Goal: Task Accomplishment & Management: Use online tool/utility

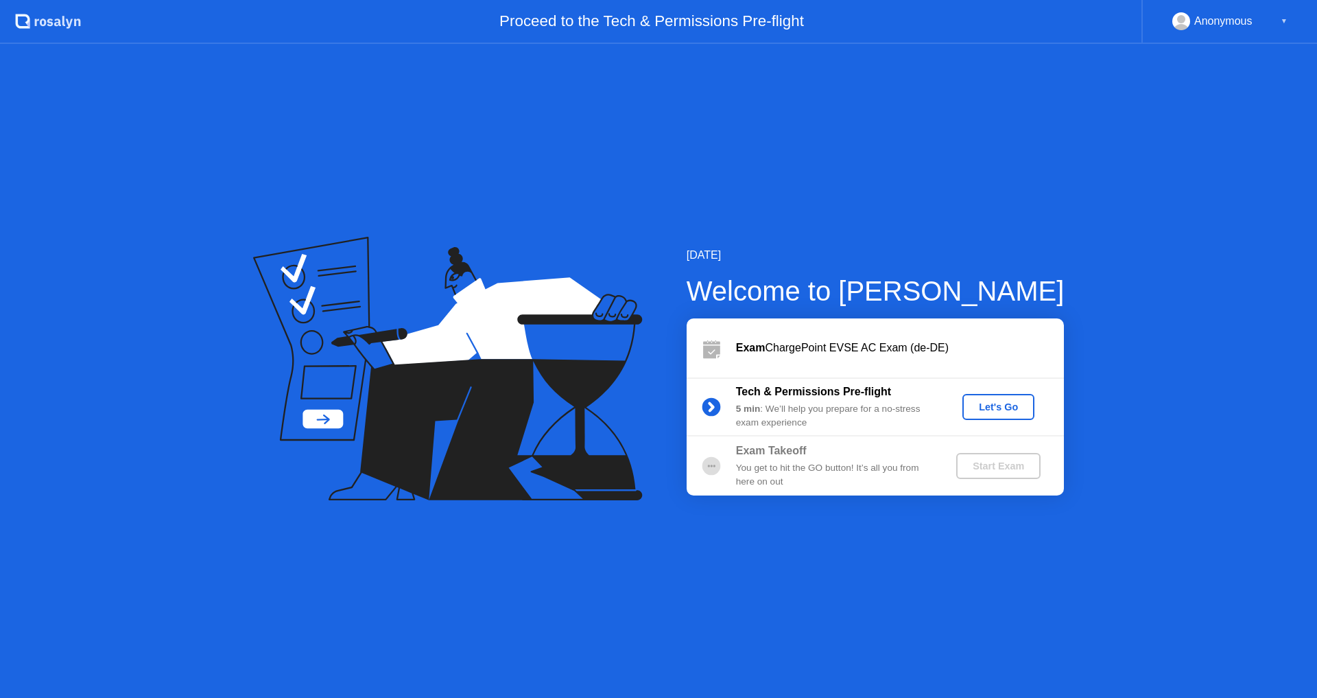
click at [1005, 403] on div "Let's Go" at bounding box center [998, 406] width 61 height 11
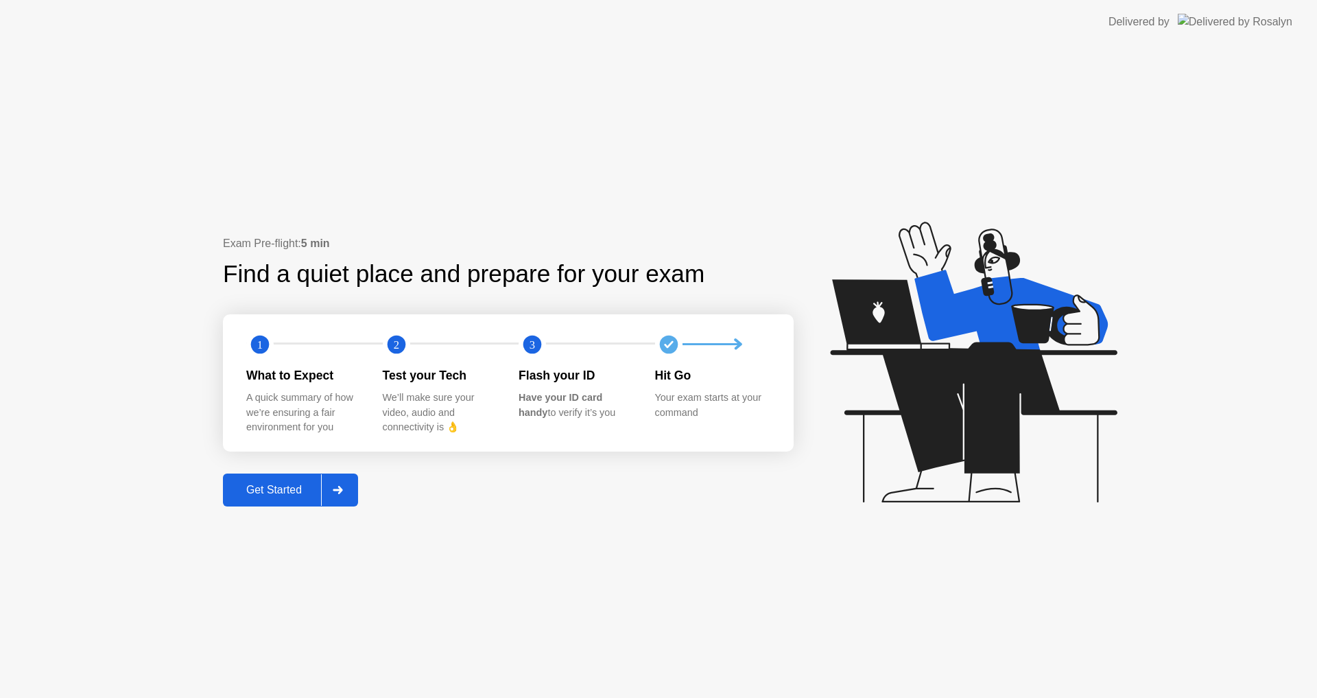
click at [288, 491] on div "Get Started" at bounding box center [274, 490] width 94 height 12
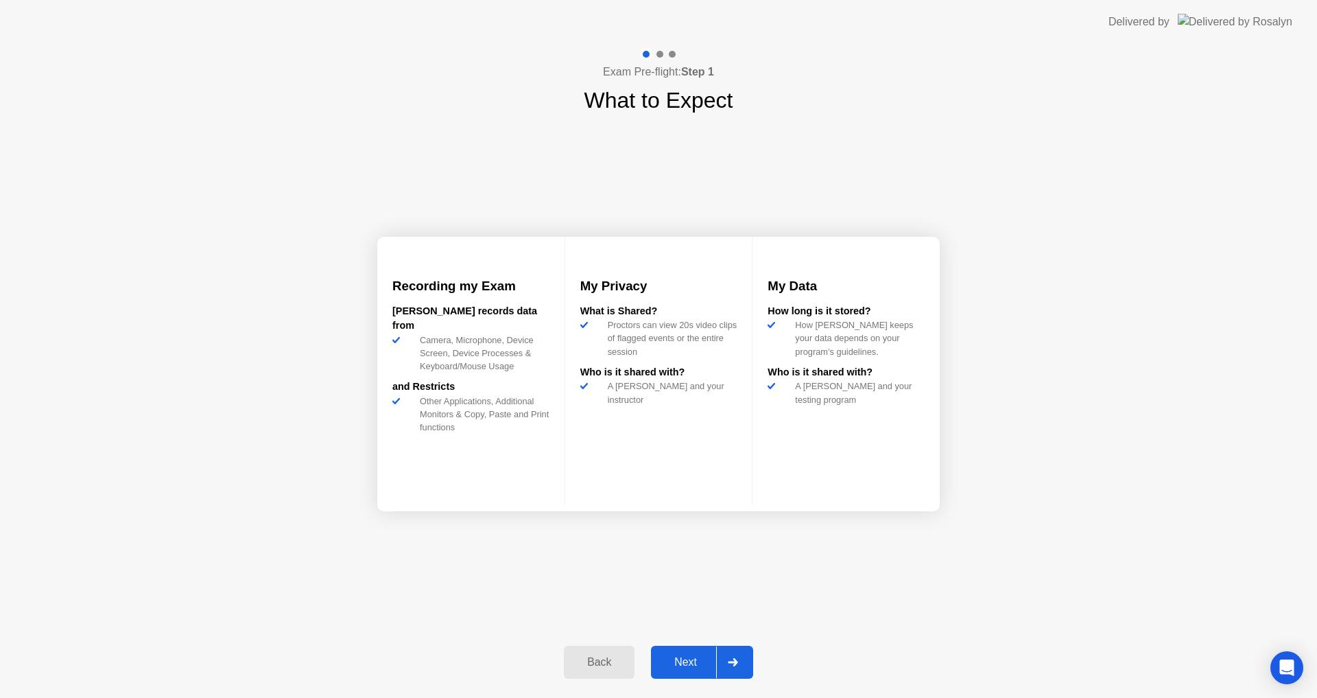
click at [690, 660] on div "Next" at bounding box center [685, 662] width 61 height 12
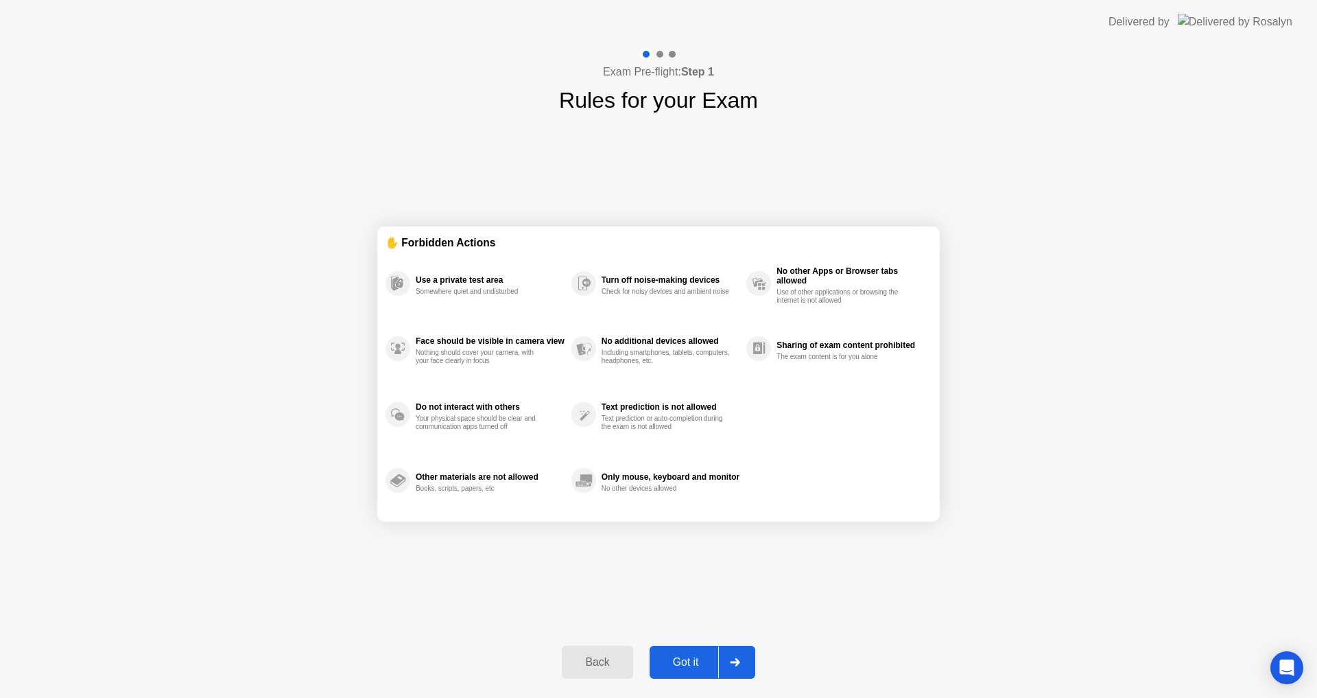
click at [697, 659] on div "Got it" at bounding box center [686, 662] width 64 height 12
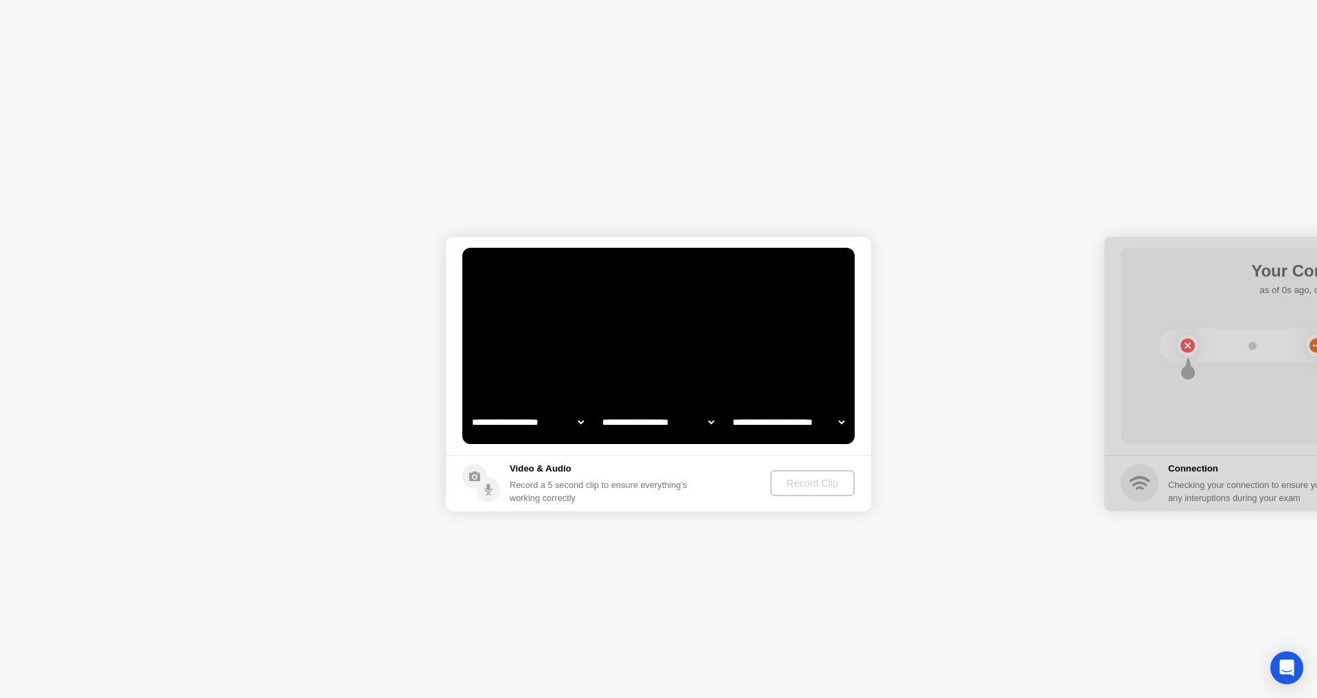
select select "**********"
select select "*******"
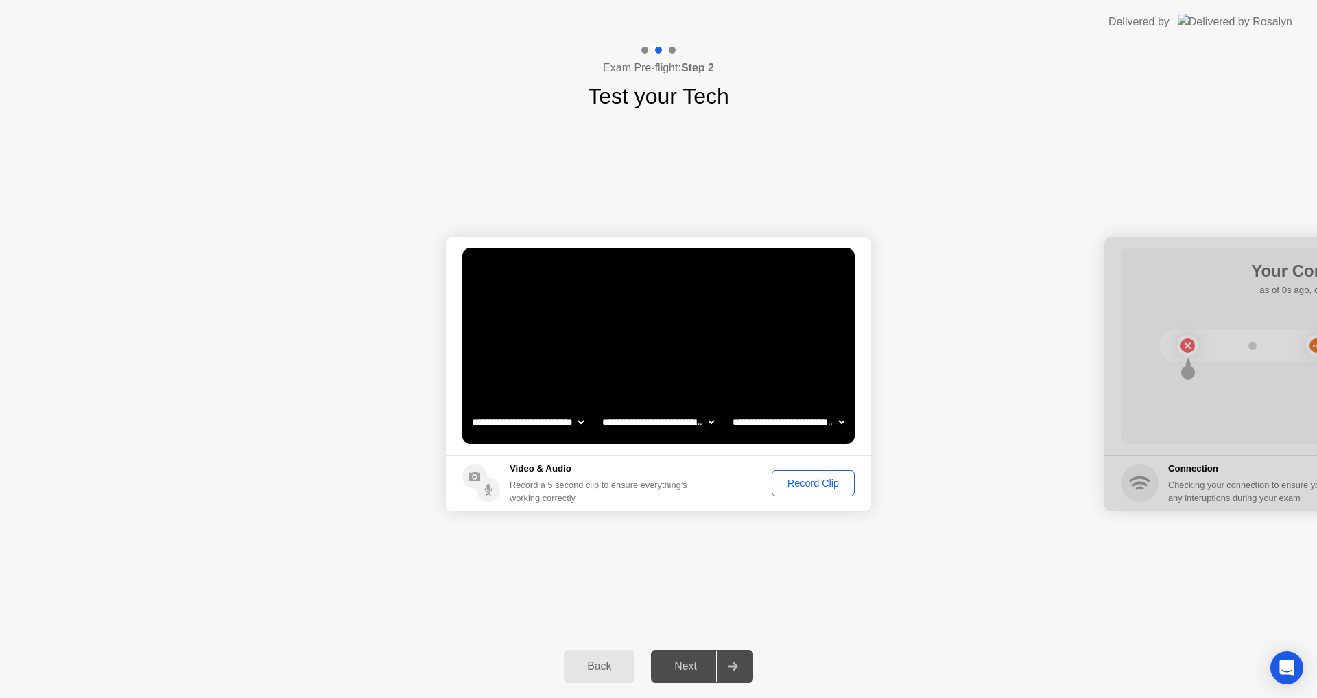
click at [810, 488] on div "Record Clip" at bounding box center [813, 483] width 73 height 11
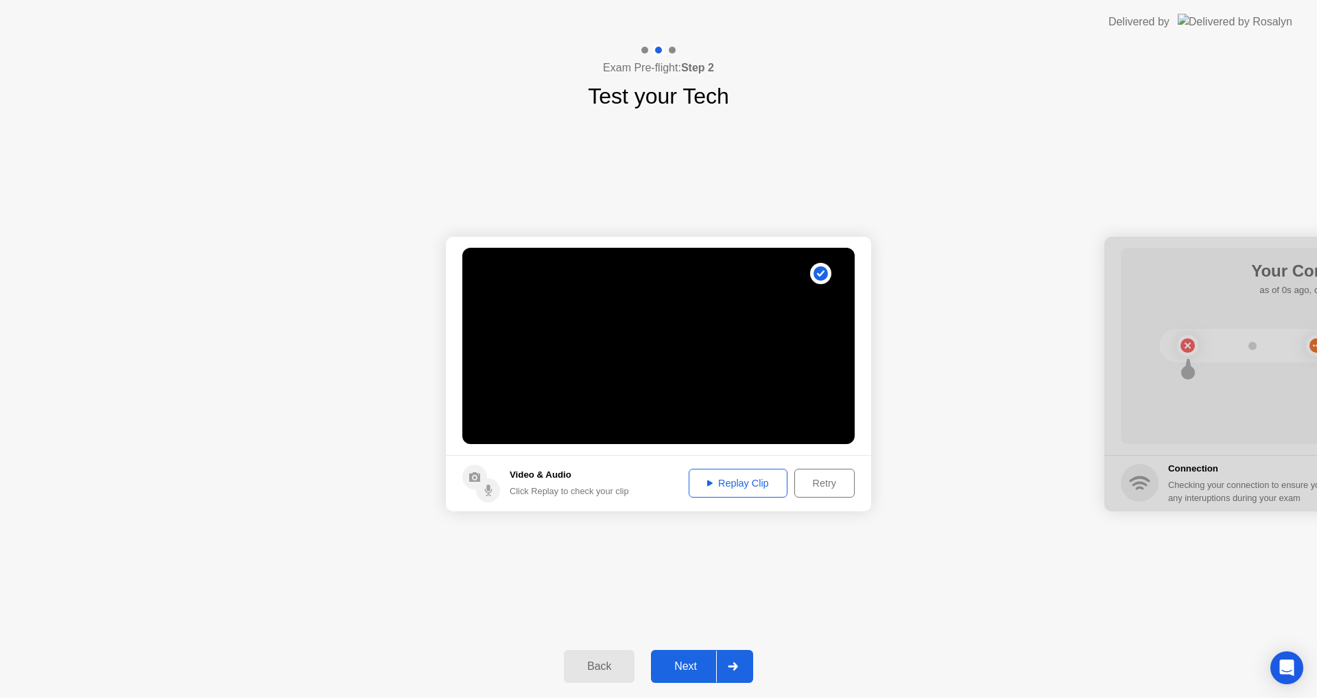
click at [689, 666] on div "Next" at bounding box center [685, 666] width 61 height 12
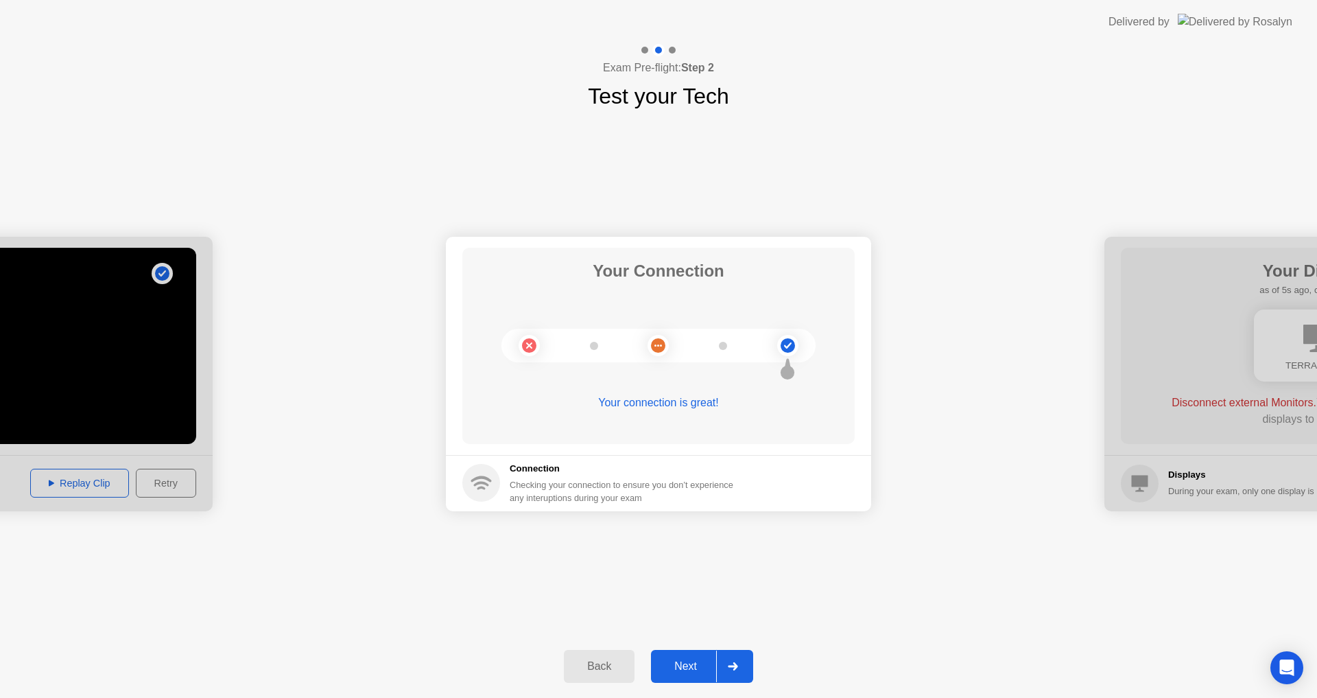
click at [700, 664] on div "Next" at bounding box center [685, 666] width 61 height 12
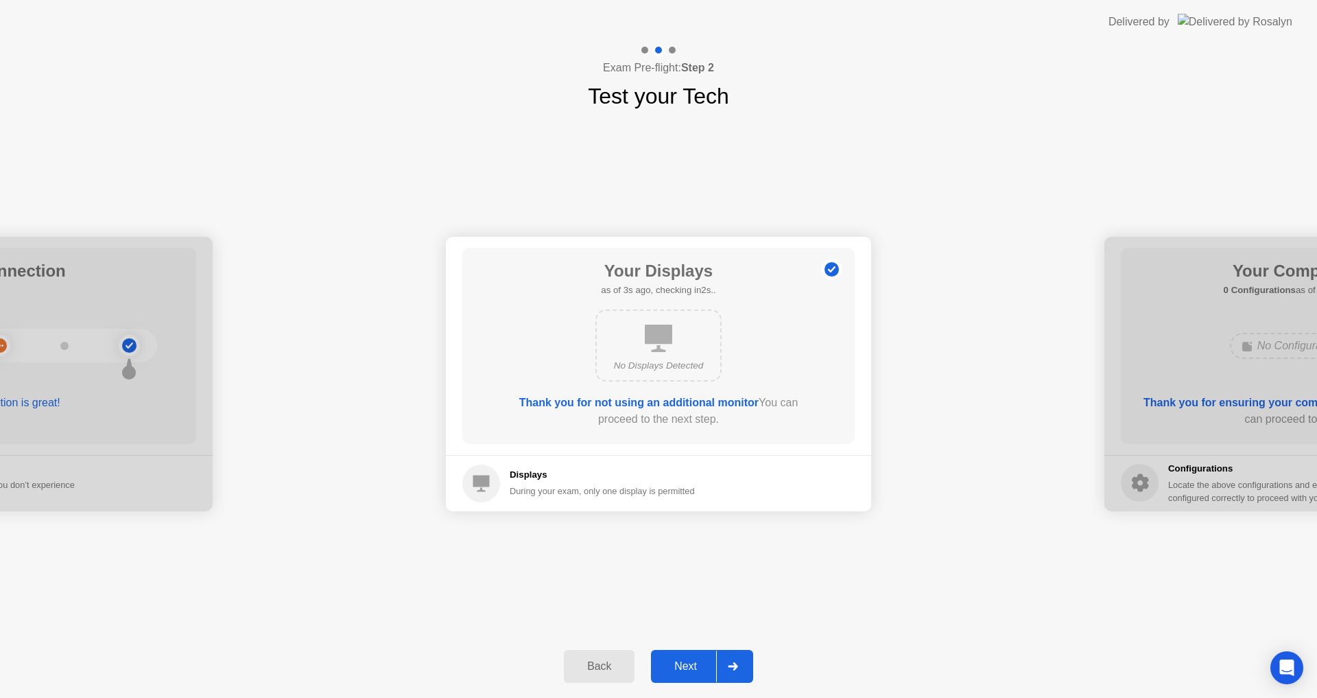
click at [689, 668] on div "Next" at bounding box center [685, 666] width 61 height 12
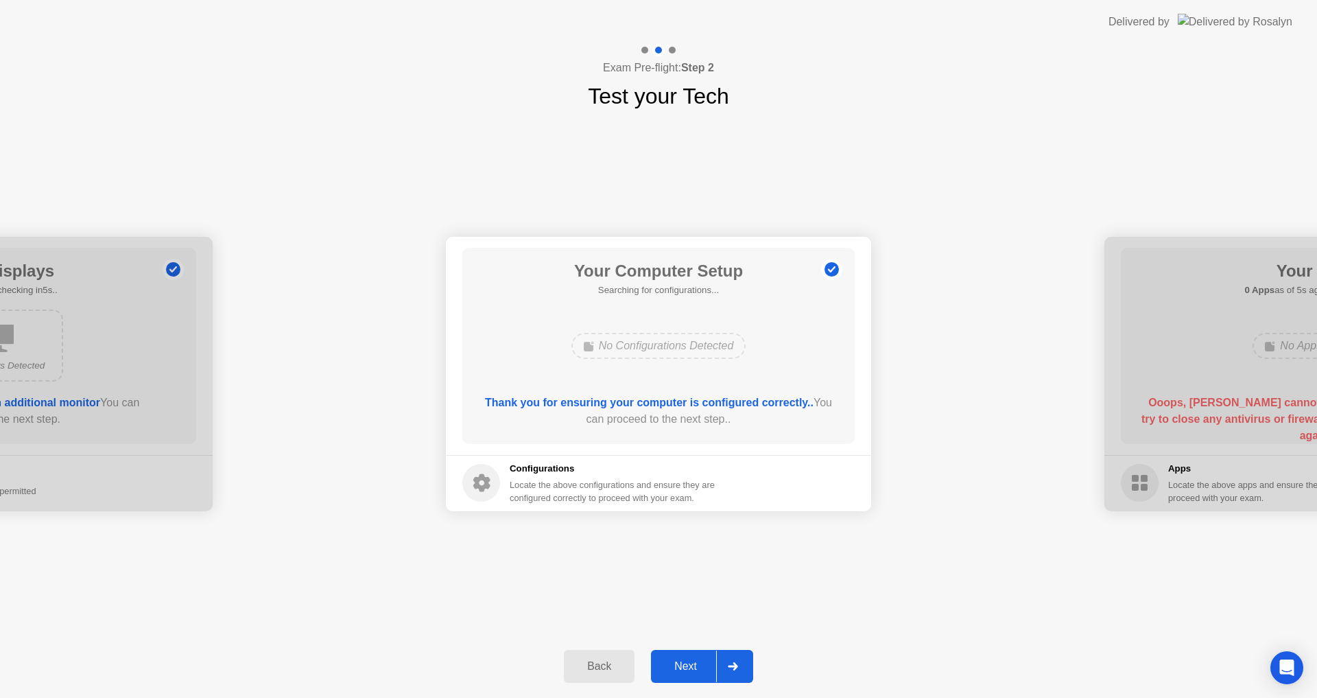
click at [688, 666] on div "Next" at bounding box center [685, 666] width 61 height 12
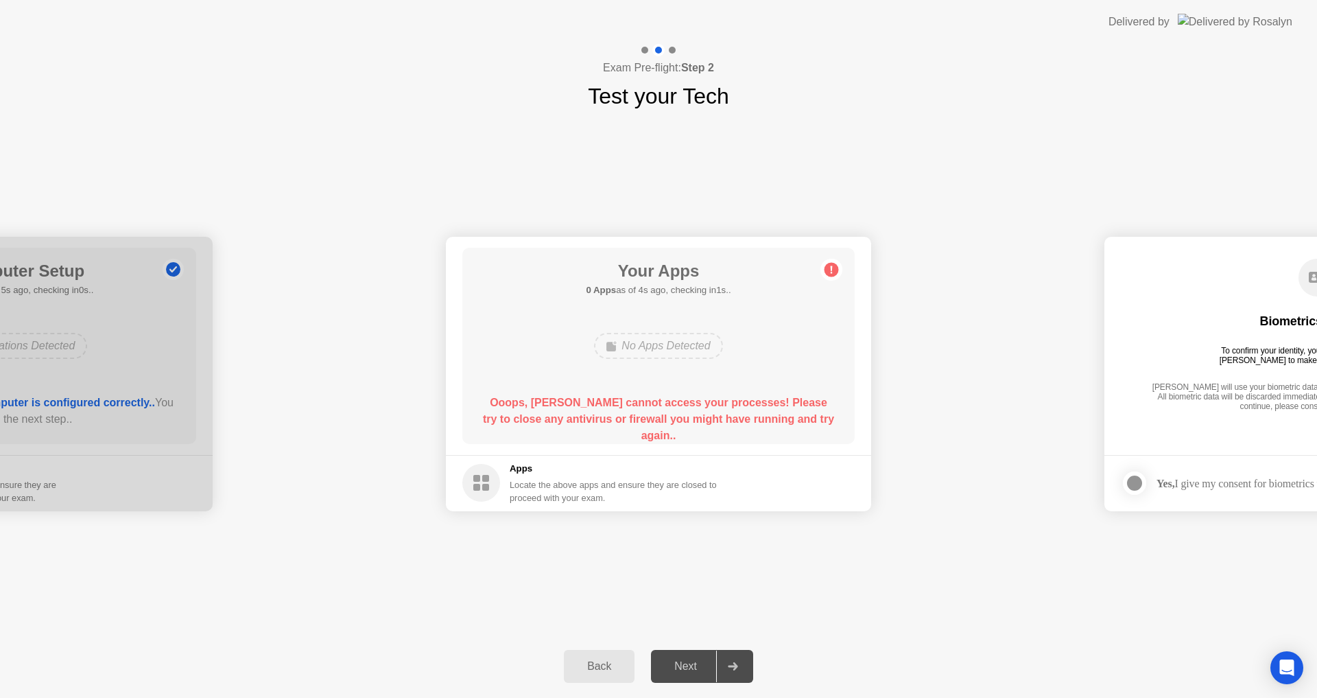
click at [948, 84] on div "Exam Pre-flight: Step 2 Test your Tech" at bounding box center [658, 78] width 1317 height 69
click at [469, 132] on div "**********" at bounding box center [658, 374] width 1317 height 522
click at [604, 662] on div "Back" at bounding box center [599, 666] width 62 height 12
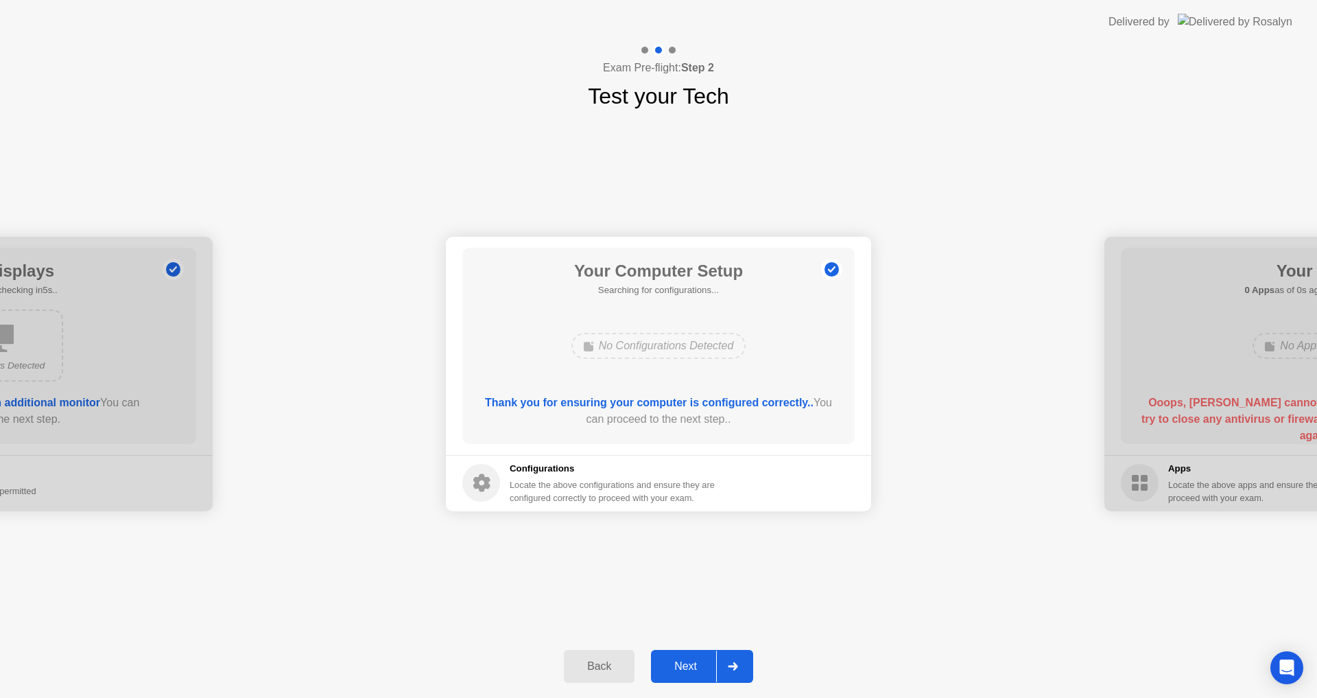
click at [605, 662] on div "Back" at bounding box center [599, 666] width 62 height 12
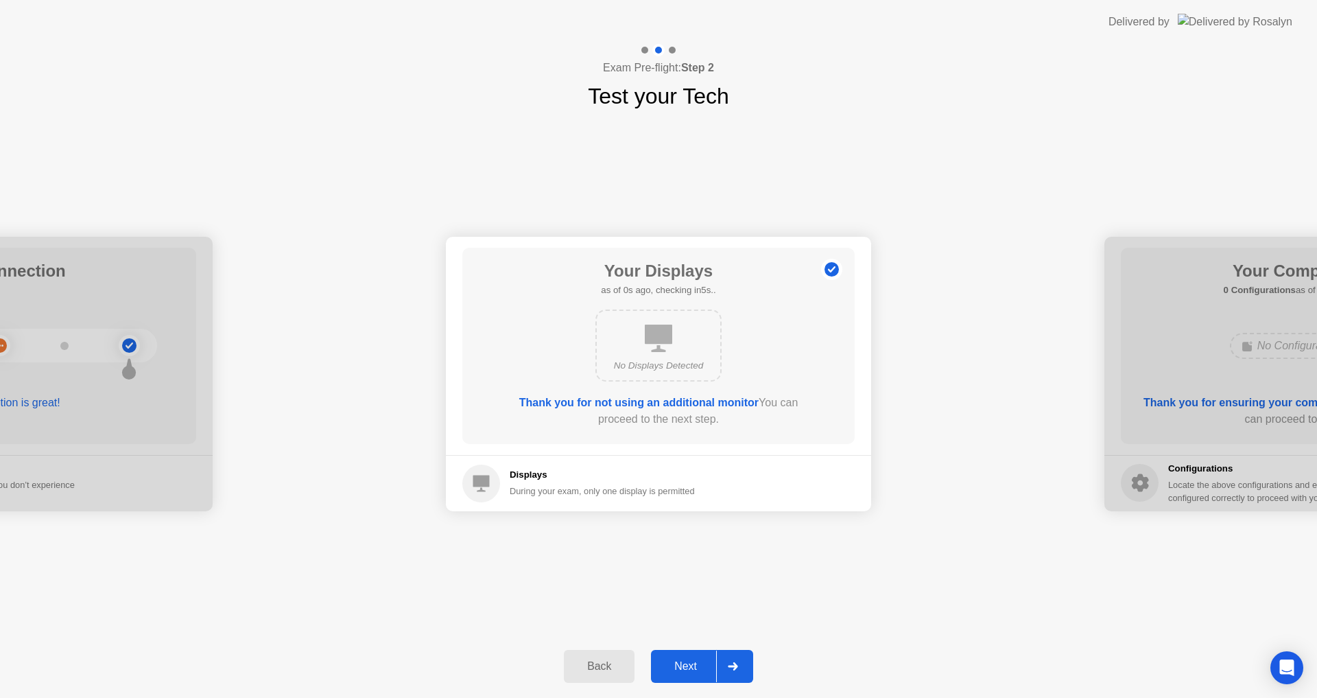
click at [605, 662] on div "Back" at bounding box center [599, 666] width 62 height 12
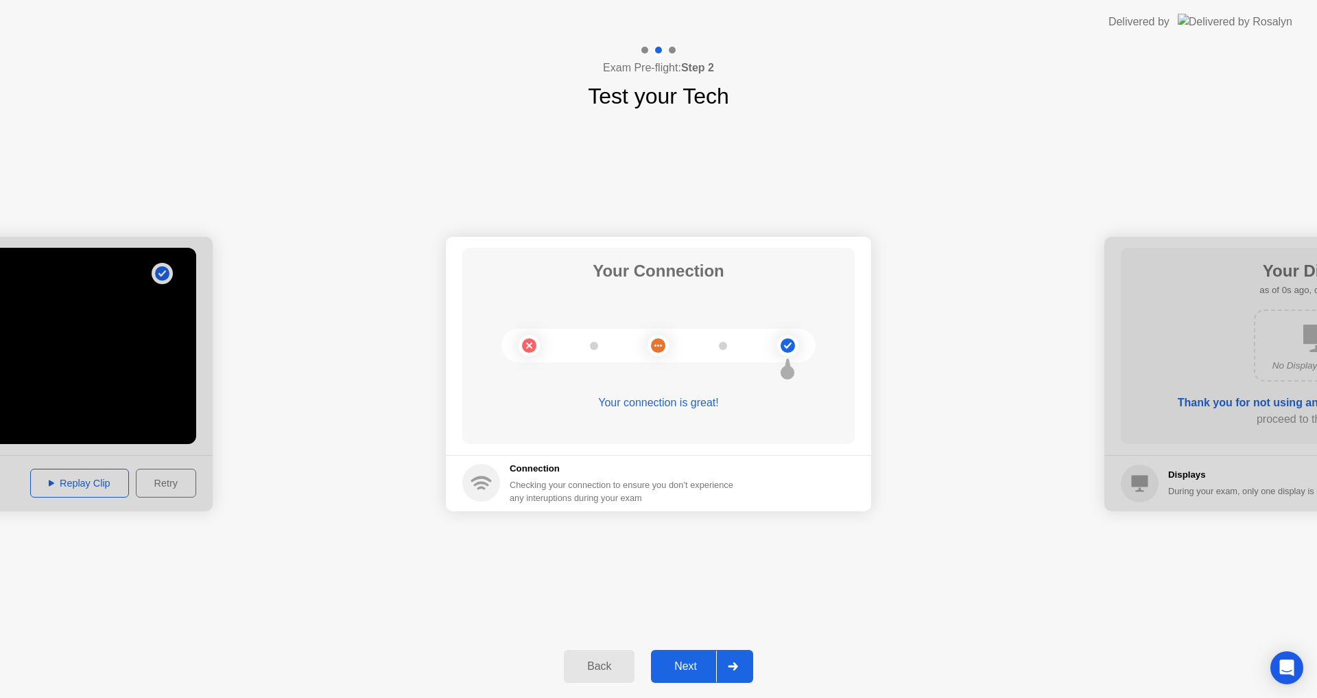
click at [605, 662] on div "Back" at bounding box center [599, 666] width 62 height 12
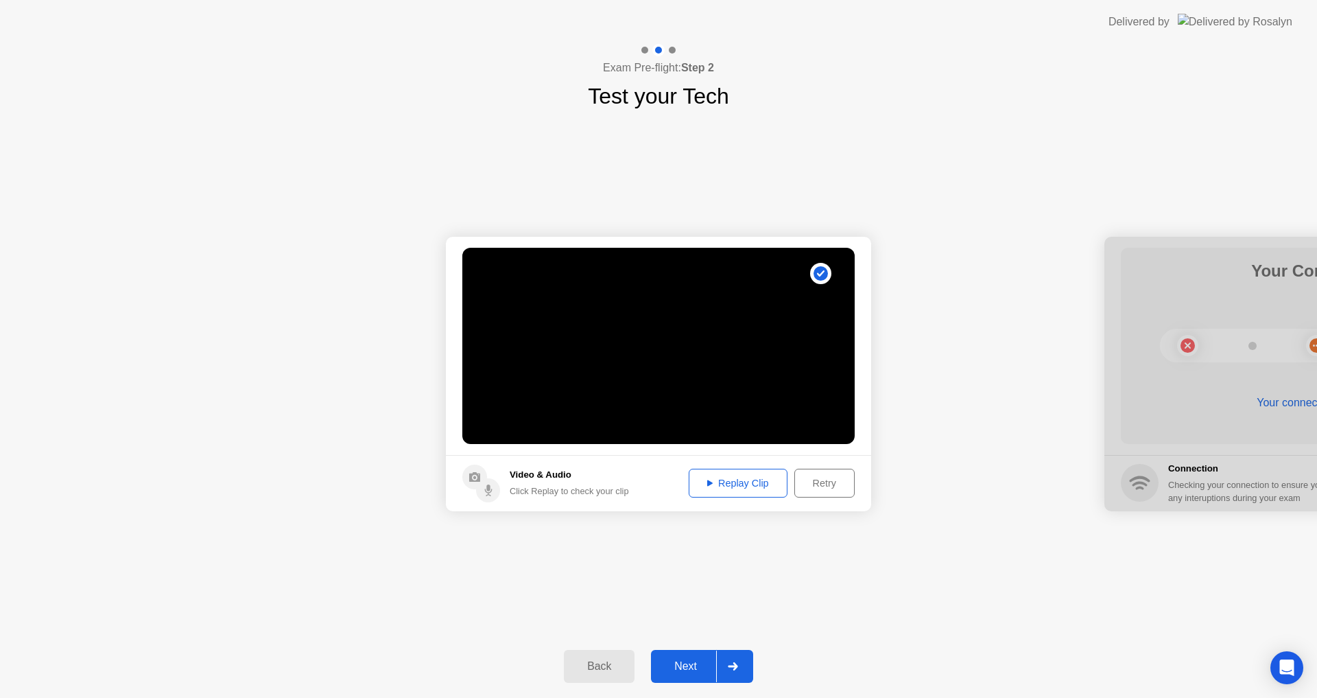
click at [734, 484] on div "Replay Clip" at bounding box center [738, 483] width 89 height 11
click at [430, 129] on div "**********" at bounding box center [658, 374] width 1317 height 522
click at [688, 668] on div "Next" at bounding box center [685, 666] width 61 height 12
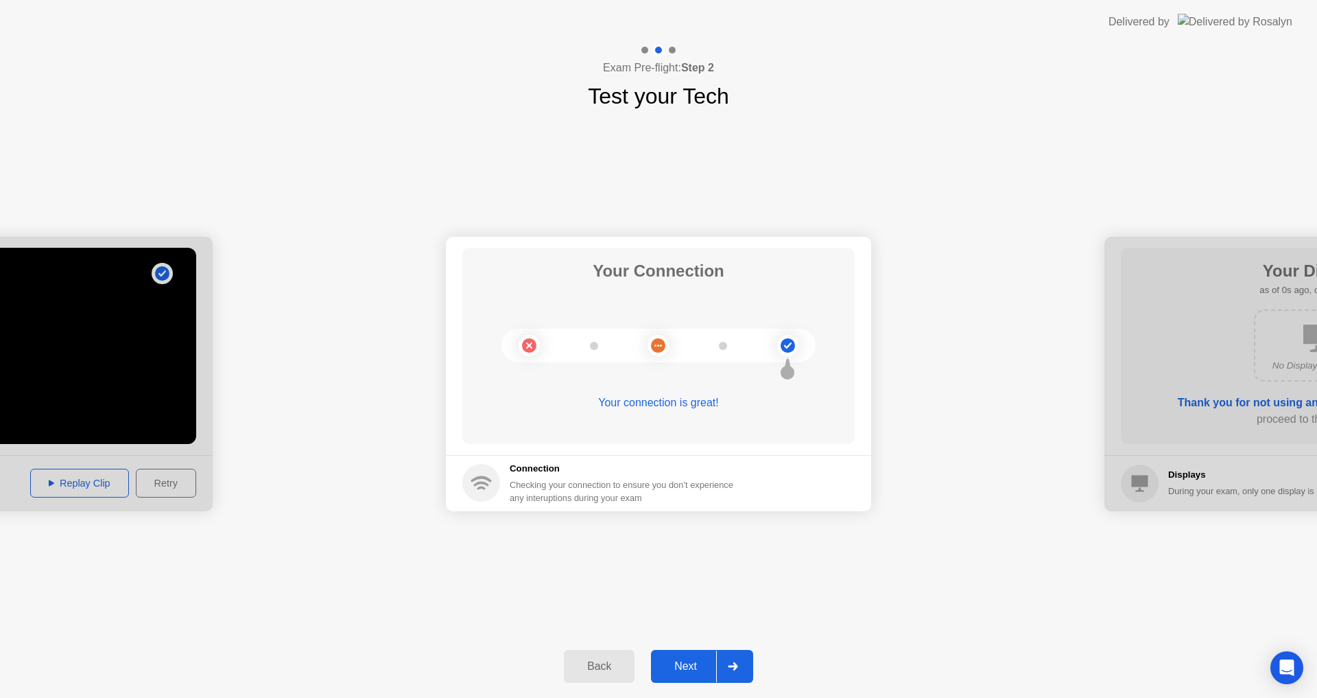
click at [694, 663] on div "Next" at bounding box center [685, 666] width 61 height 12
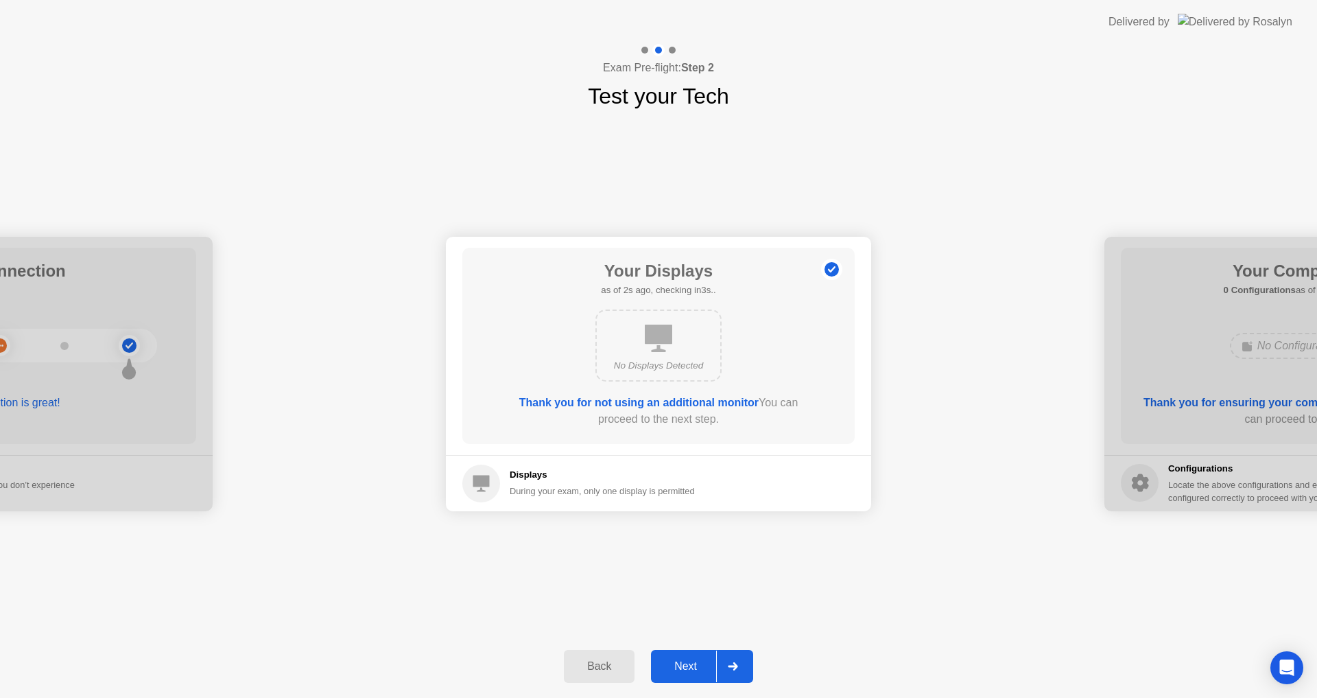
click at [677, 672] on div "Next" at bounding box center [685, 666] width 61 height 12
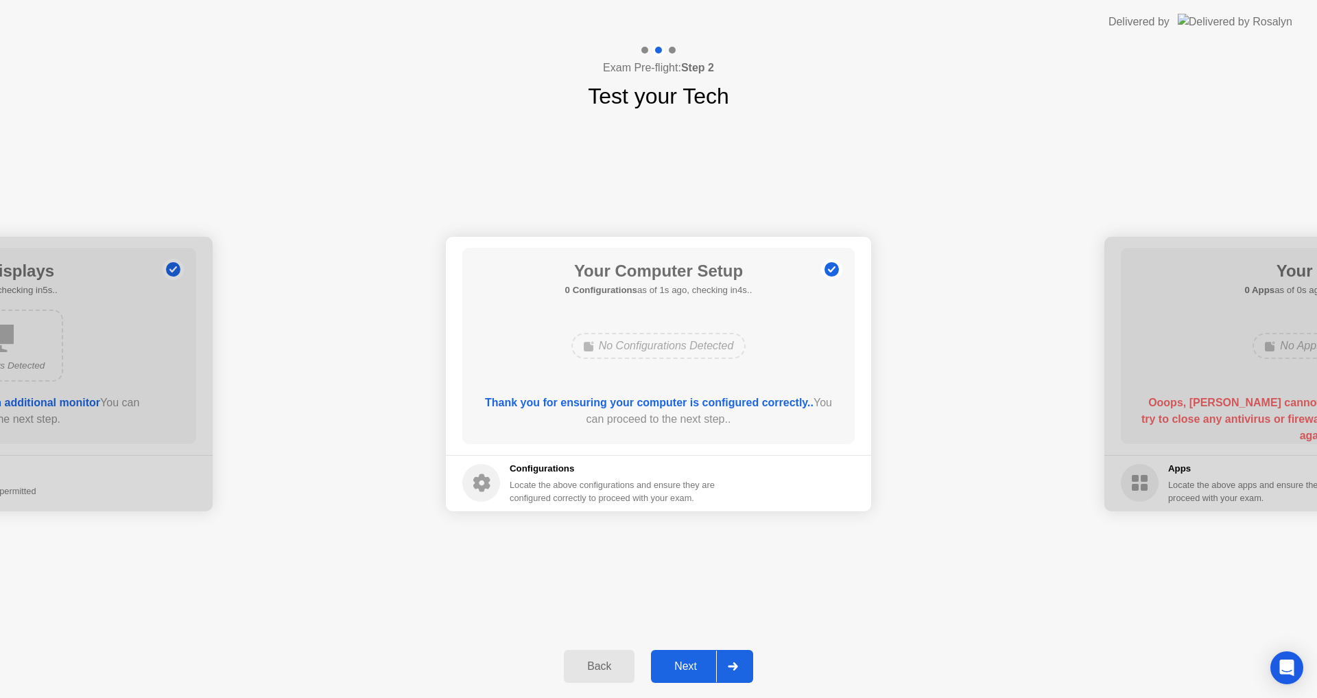
click at [688, 671] on div "Next" at bounding box center [685, 666] width 61 height 12
